Goal: Task Accomplishment & Management: Manage account settings

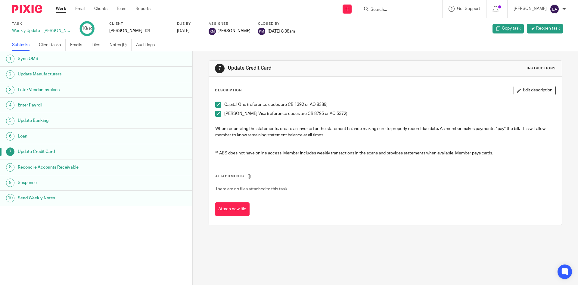
click at [392, 12] on input "Search" at bounding box center [397, 9] width 54 height 5
click at [412, 9] on input "Search" at bounding box center [397, 9] width 54 height 5
type input "mcgl"
click at [410, 25] on link at bounding box center [406, 23] width 75 height 9
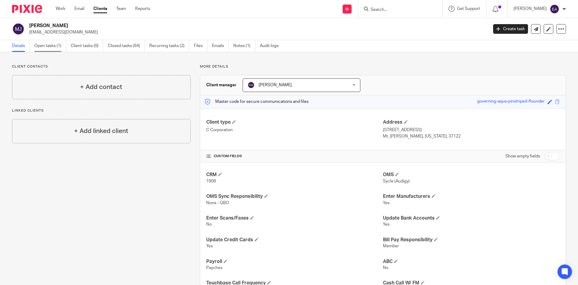
click at [45, 51] on link "Open tasks (1)" at bounding box center [50, 46] width 32 height 12
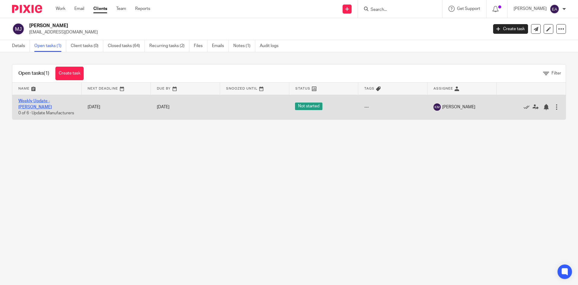
click at [52, 104] on link "Weekly Update - [PERSON_NAME]" at bounding box center [34, 104] width 33 height 10
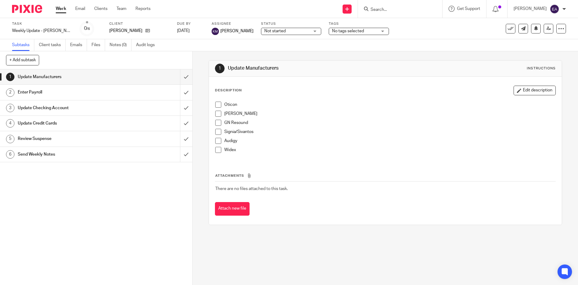
click at [220, 107] on li "Oticon" at bounding box center [385, 105] width 340 height 9
click at [218, 106] on span at bounding box center [218, 104] width 6 height 6
click at [217, 117] on li "Starkey" at bounding box center [385, 115] width 340 height 9
click at [216, 116] on span at bounding box center [218, 114] width 6 height 6
click at [217, 120] on span at bounding box center [218, 123] width 6 height 6
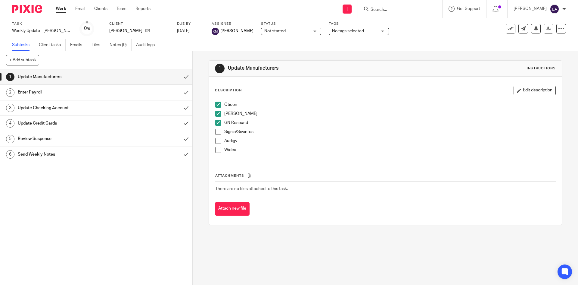
click at [217, 134] on span at bounding box center [218, 132] width 6 height 6
click at [212, 142] on div "Oticon Starkey GN Resound Signia/Sivantos Audigy Widex" at bounding box center [385, 129] width 346 height 62
click at [215, 142] on span at bounding box center [218, 141] width 6 height 6
click at [215, 148] on span at bounding box center [218, 150] width 6 height 6
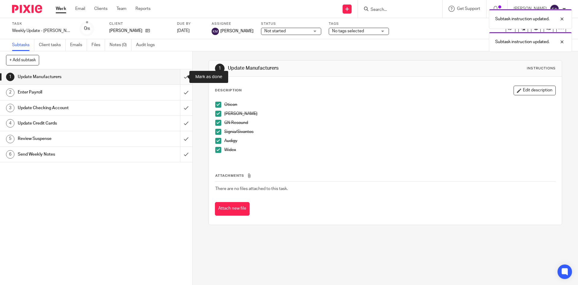
click at [178, 75] on input "submit" at bounding box center [96, 76] width 192 height 15
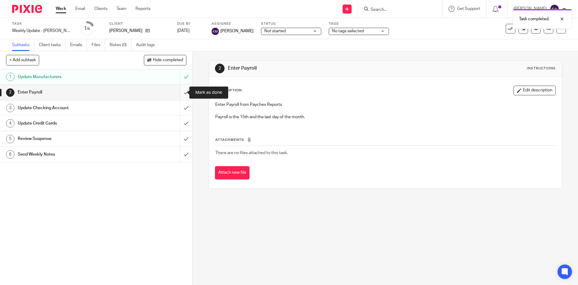
click at [180, 94] on input "submit" at bounding box center [96, 92] width 192 height 15
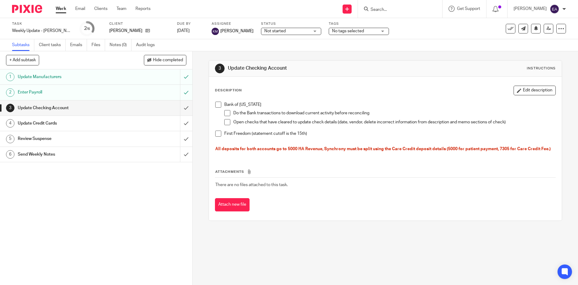
click at [218, 134] on span at bounding box center [218, 133] width 6 height 6
click at [36, 122] on h1 "Update Credit Cards" at bounding box center [70, 123] width 104 height 9
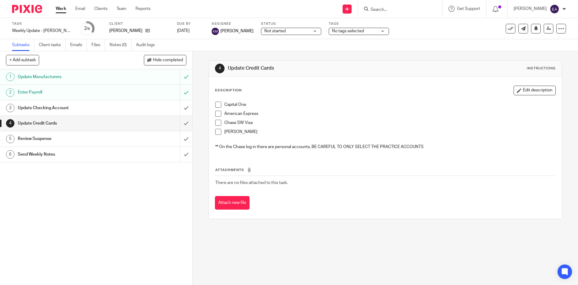
click at [219, 104] on span at bounding box center [218, 104] width 6 height 6
click at [217, 114] on span at bounding box center [218, 114] width 6 height 6
click at [105, 143] on link "5 Review Suspense" at bounding box center [90, 138] width 180 height 15
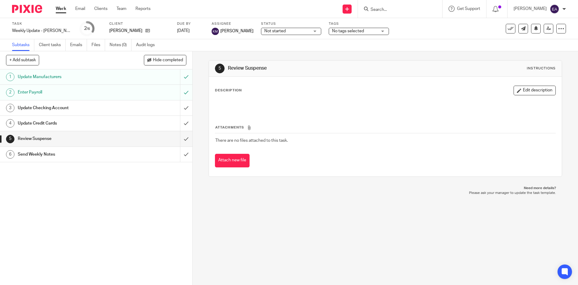
click at [404, 9] on input "Search" at bounding box center [397, 9] width 54 height 5
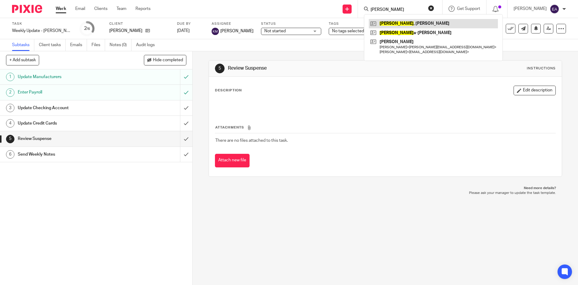
type input "[PERSON_NAME]"
click at [397, 26] on link at bounding box center [433, 23] width 129 height 9
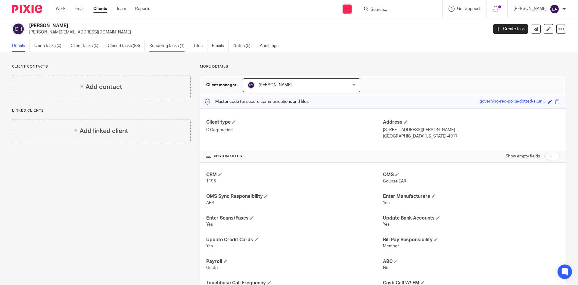
click at [177, 50] on link "Recurring tasks (1)" at bounding box center [169, 46] width 40 height 12
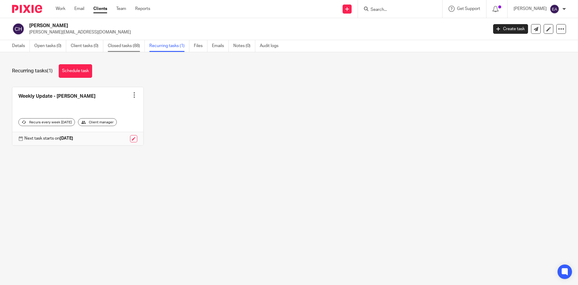
click at [122, 50] on link "Closed tasks (88)" at bounding box center [126, 46] width 37 height 12
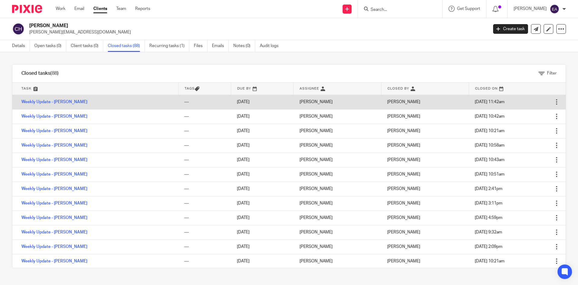
click at [36, 104] on td "Weekly Update - [PERSON_NAME]" at bounding box center [95, 102] width 166 height 14
click at [42, 103] on link "Weekly Update - Carter" at bounding box center [54, 102] width 66 height 4
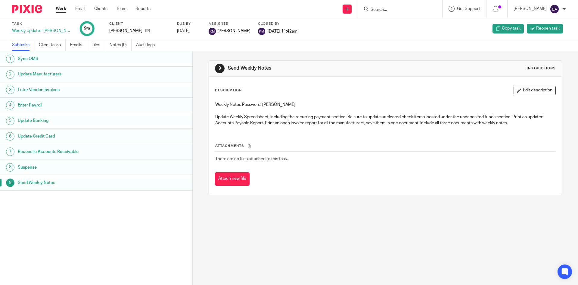
click at [39, 59] on h1 "Sync OMS" at bounding box center [74, 58] width 113 height 9
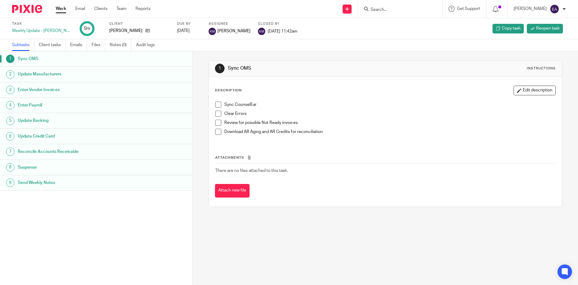
click at [217, 102] on span at bounding box center [218, 104] width 6 height 6
click at [217, 114] on span at bounding box center [218, 114] width 6 height 6
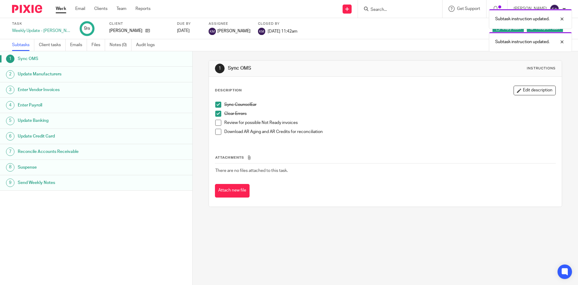
click at [217, 120] on span at bounding box center [218, 123] width 6 height 6
click at [216, 132] on span at bounding box center [218, 132] width 6 height 6
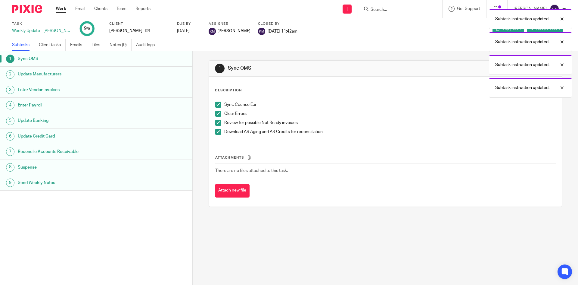
click at [63, 74] on h1 "Update Manufacturers" at bounding box center [74, 74] width 113 height 9
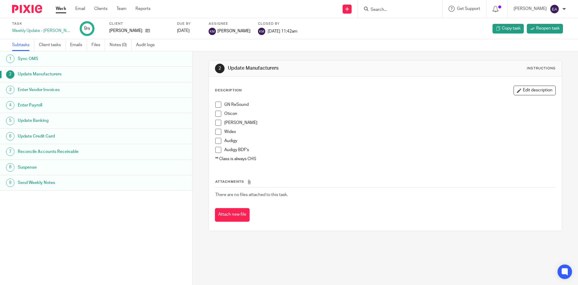
click at [59, 84] on link "3 Enter Vendor Invoices" at bounding box center [96, 89] width 192 height 15
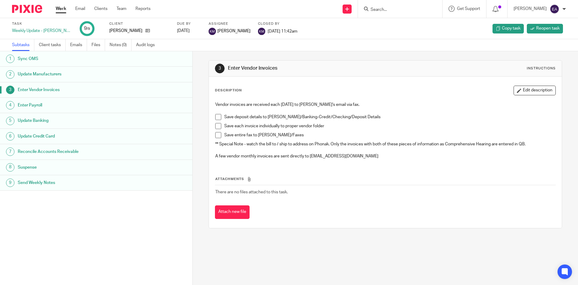
click at [50, 72] on h1 "Update Manufacturers" at bounding box center [74, 74] width 113 height 9
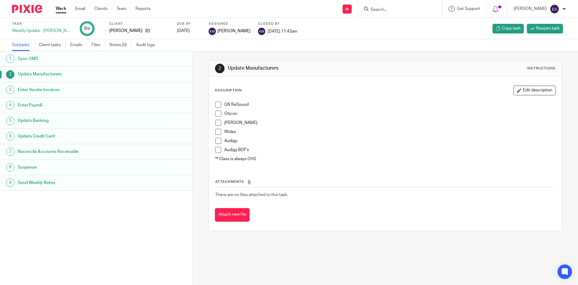
click at [215, 107] on span at bounding box center [218, 104] width 6 height 6
click at [219, 114] on span at bounding box center [218, 114] width 6 height 6
click at [218, 122] on span at bounding box center [218, 123] width 6 height 6
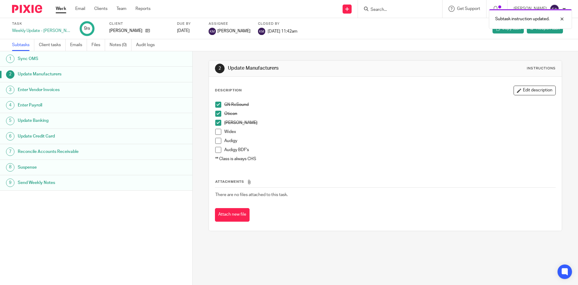
click at [216, 132] on span at bounding box center [218, 132] width 6 height 6
click at [217, 141] on span at bounding box center [218, 141] width 6 height 6
drag, startPoint x: 217, startPoint y: 150, endPoint x: 183, endPoint y: 150, distance: 34.0
click at [217, 150] on span at bounding box center [218, 150] width 6 height 6
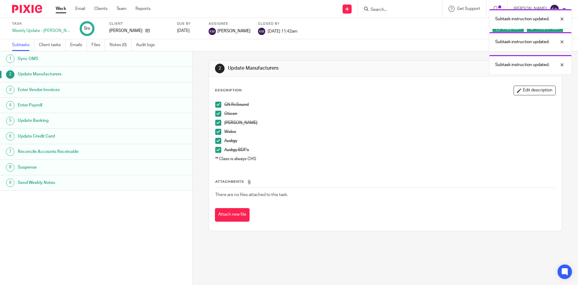
click at [42, 90] on h1 "Enter Vendor Invoices" at bounding box center [74, 89] width 113 height 9
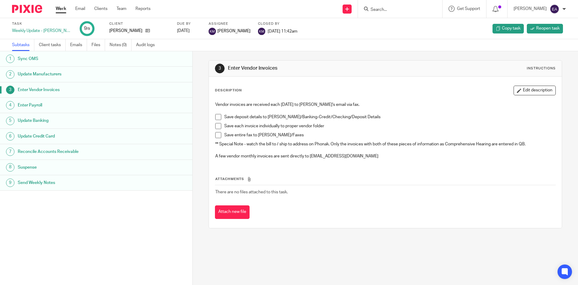
click at [37, 106] on h1 "Enter Payroll" at bounding box center [74, 105] width 113 height 9
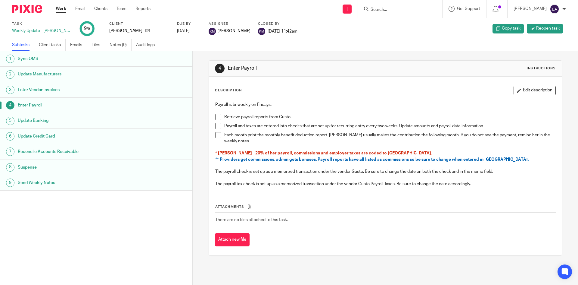
click at [37, 121] on h1 "Update Banking" at bounding box center [74, 120] width 113 height 9
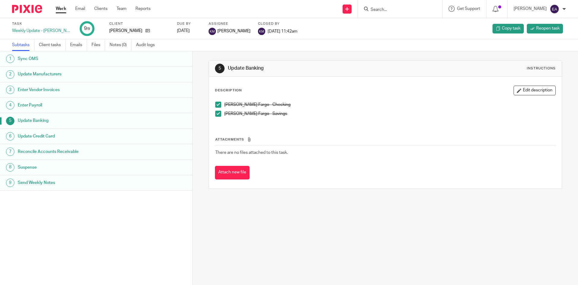
click at [25, 136] on h1 "Update Credit Card" at bounding box center [74, 136] width 113 height 9
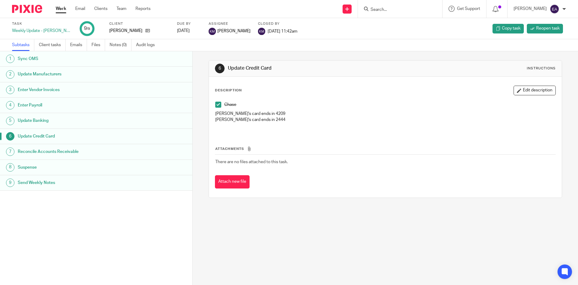
click at [41, 120] on h1 "Update Banking" at bounding box center [74, 120] width 113 height 9
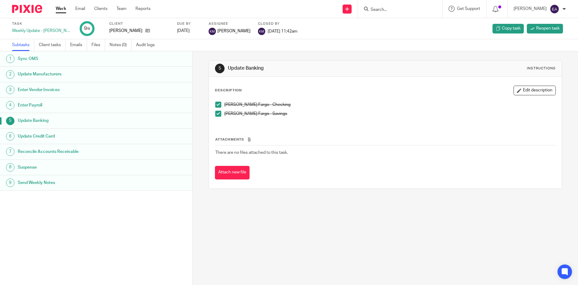
click at [40, 139] on h1 "Update Credit Card" at bounding box center [74, 136] width 113 height 9
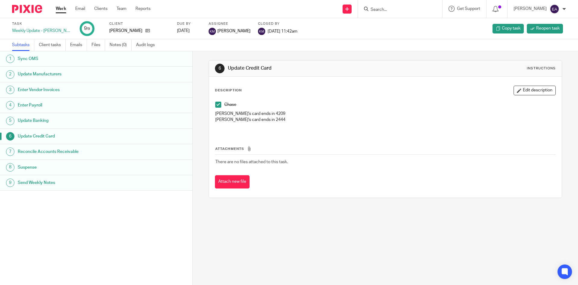
click at [20, 181] on h1 "Send Weekly Notes" at bounding box center [74, 182] width 113 height 9
